Goal: Transaction & Acquisition: Purchase product/service

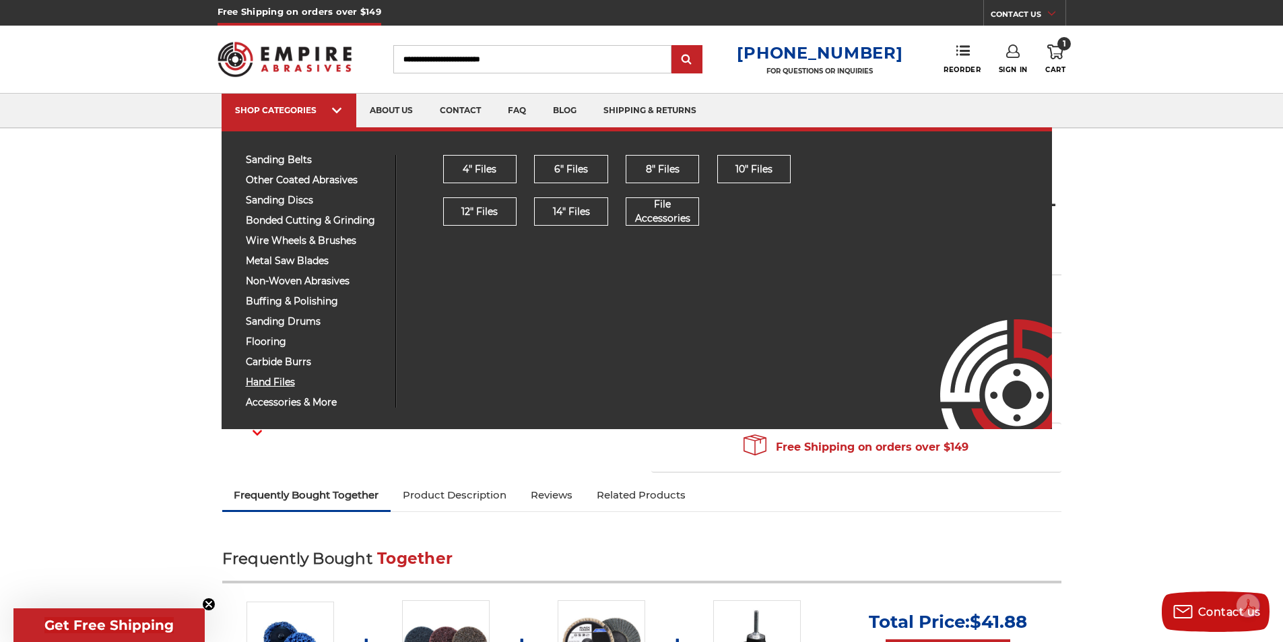
click at [289, 377] on span "hand files" at bounding box center [315, 382] width 139 height 10
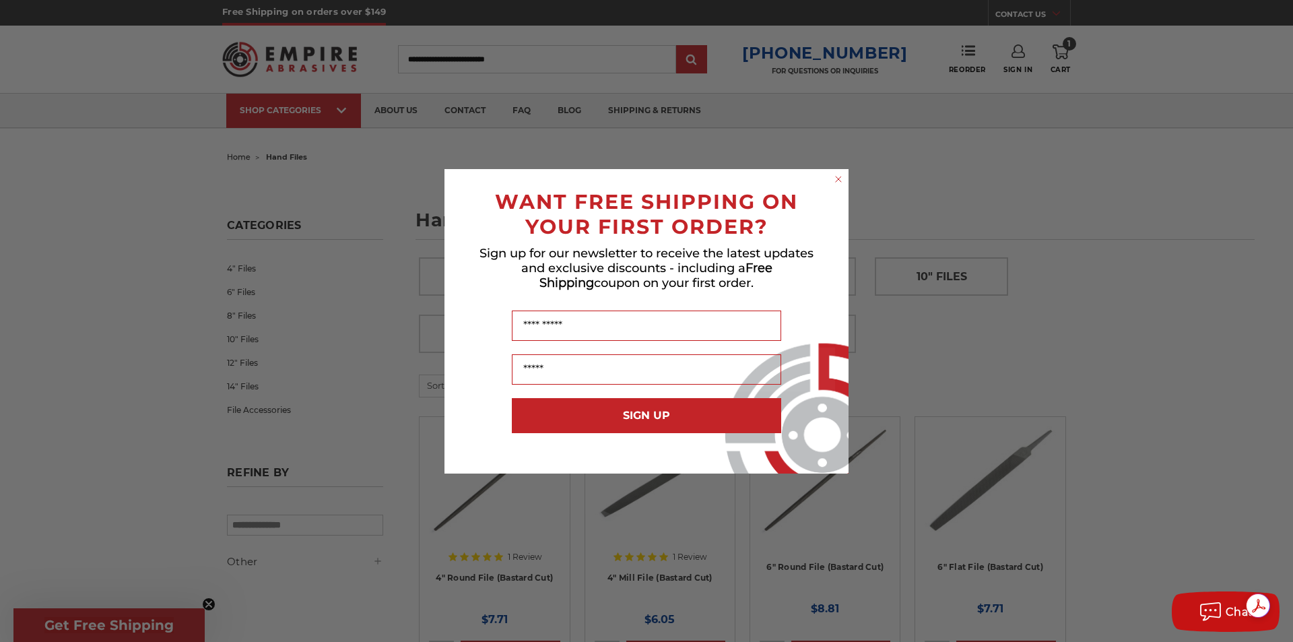
click at [840, 176] on icon "Close dialog" at bounding box center [838, 178] width 5 height 5
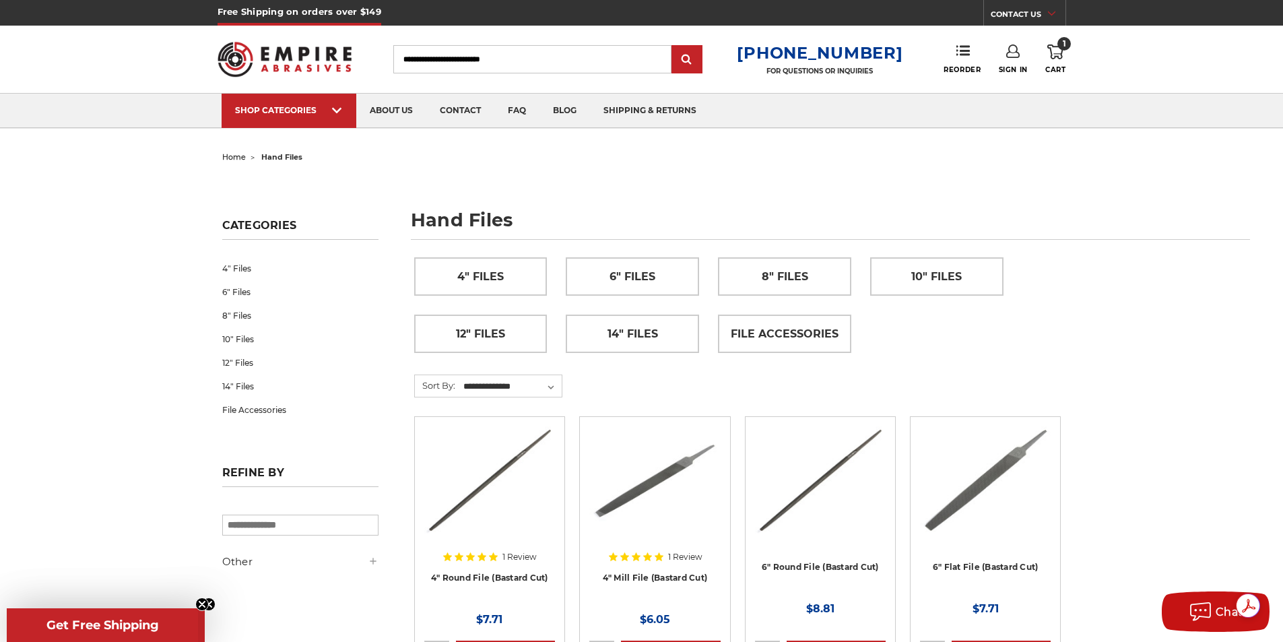
click at [1058, 50] on icon at bounding box center [1055, 51] width 16 height 15
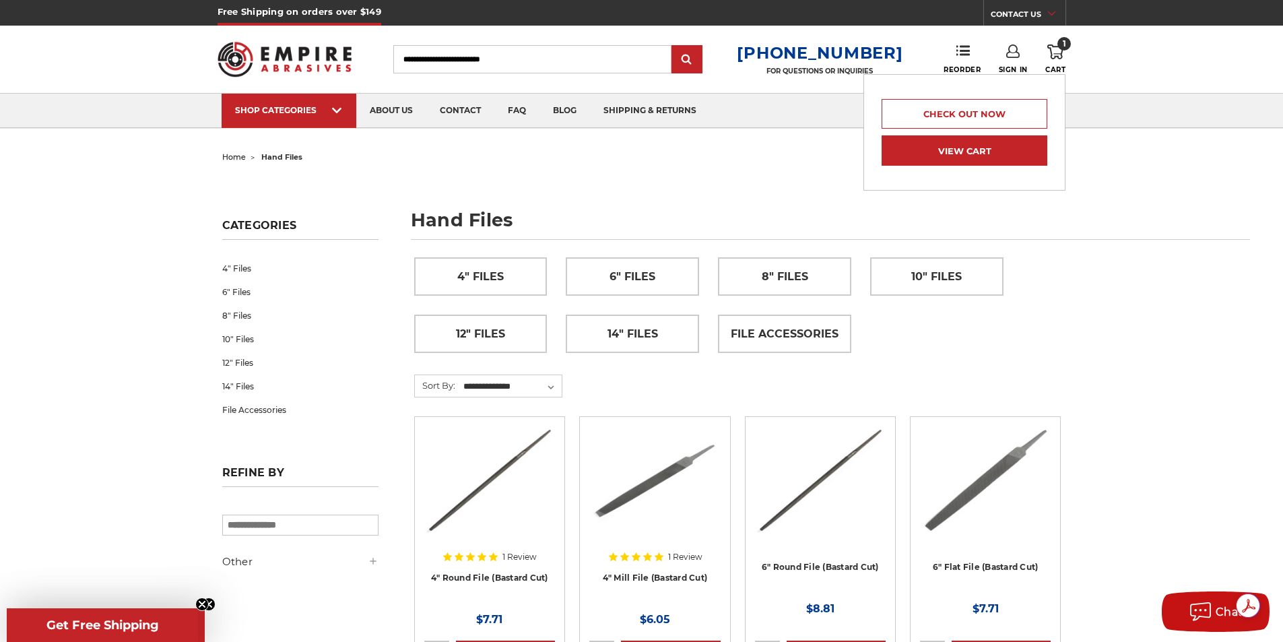
click at [988, 147] on link "View Cart" at bounding box center [964, 150] width 166 height 30
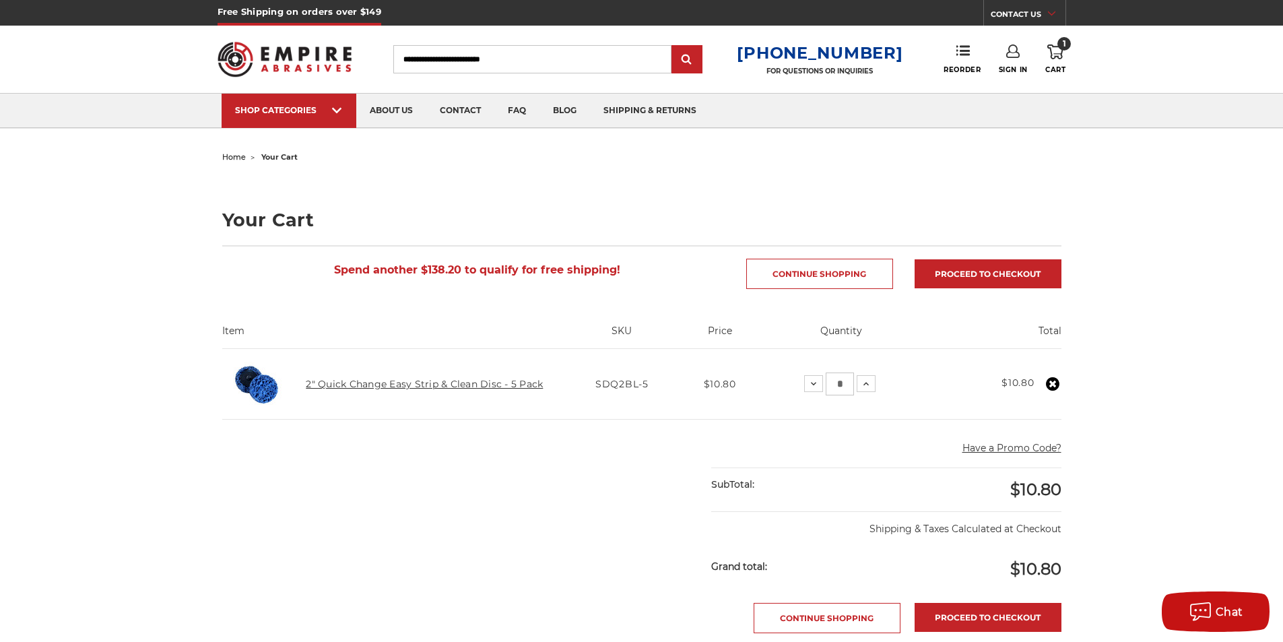
click at [357, 383] on link "2" Quick Change Easy Strip & Clean Disc - 5 Pack" at bounding box center [424, 384] width 237 height 12
